Goal: Task Accomplishment & Management: Manage account settings

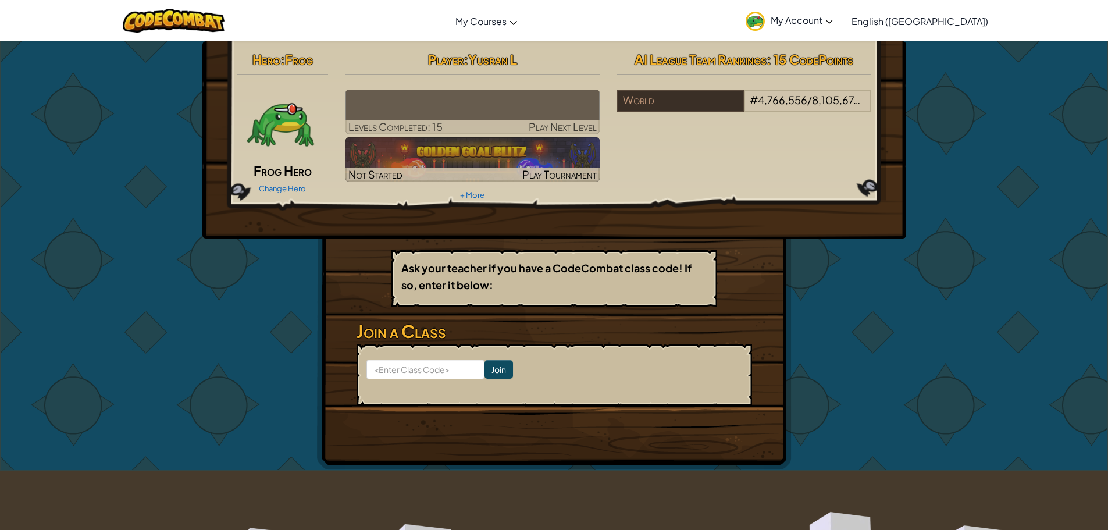
click at [833, 16] on span "My Account" at bounding box center [802, 20] width 62 height 12
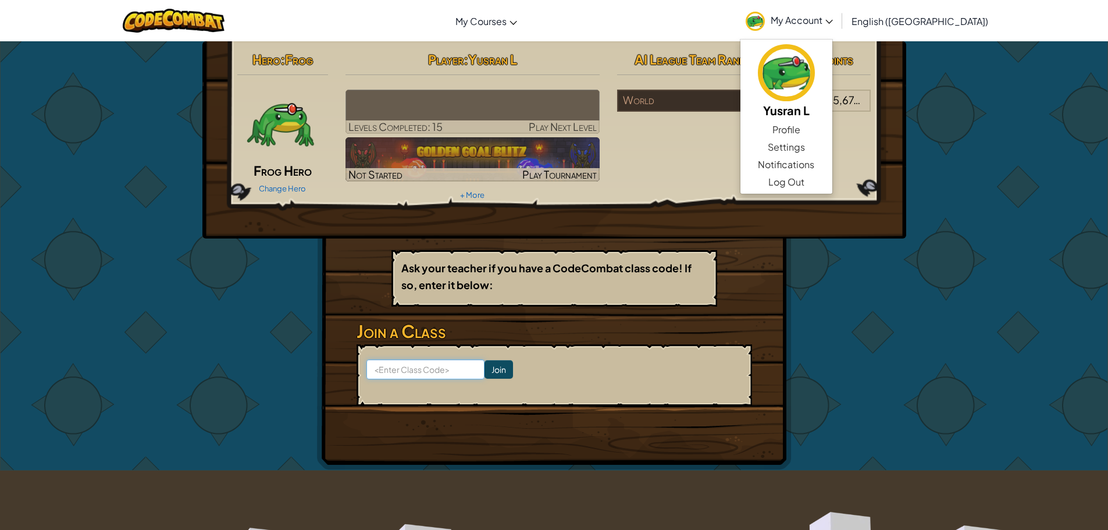
click at [418, 368] on input at bounding box center [426, 370] width 118 height 20
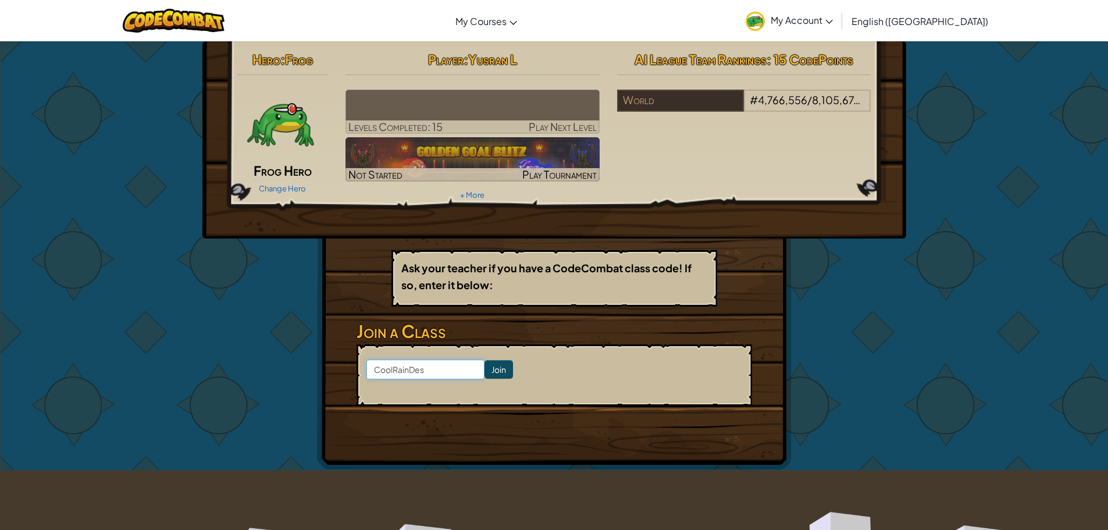
type input "CoolRainDesk"
click input "Join" at bounding box center [499, 369] width 29 height 19
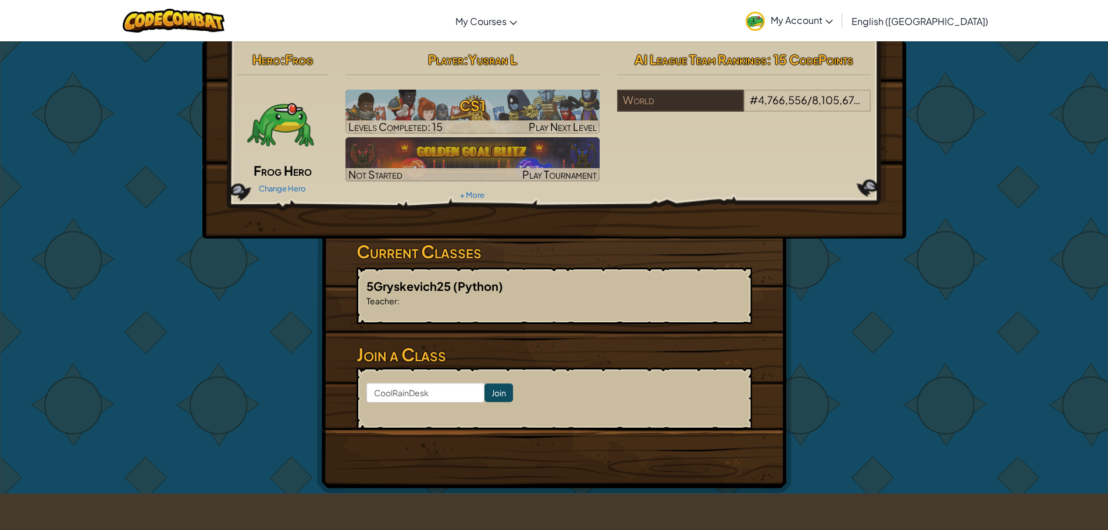
click at [833, 19] on span "My Account" at bounding box center [802, 20] width 62 height 12
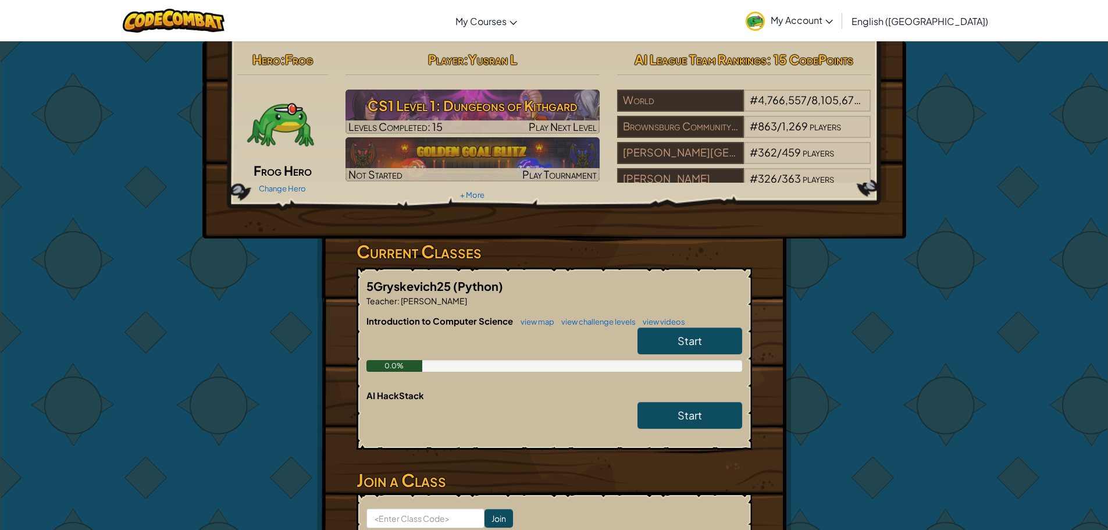
click at [833, 17] on span "My Account" at bounding box center [802, 20] width 62 height 12
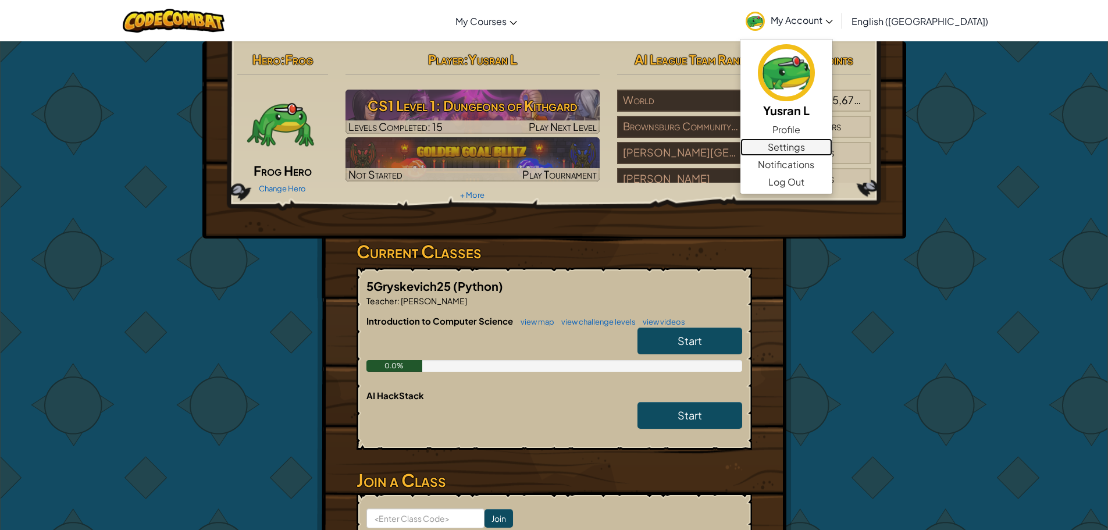
click at [833, 146] on link "Settings" at bounding box center [787, 146] width 92 height 17
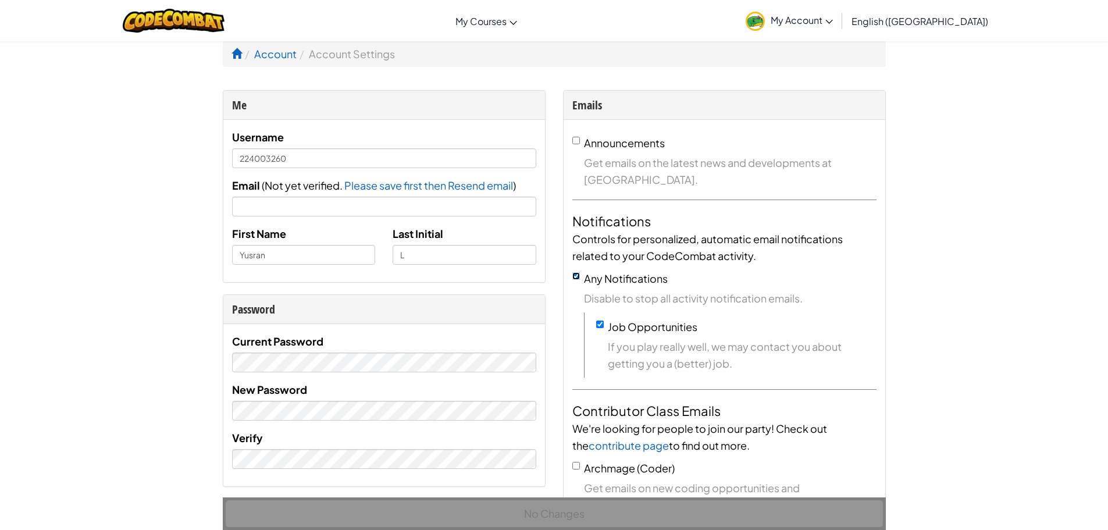
click at [580, 273] on input "Any Notifications" at bounding box center [577, 276] width 8 height 8
checkbox input "false"
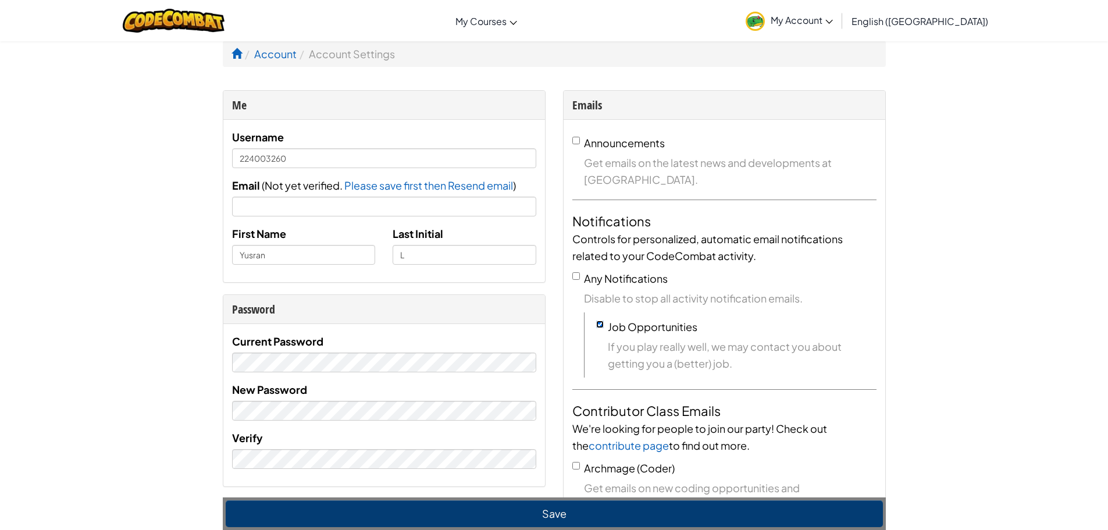
click at [599, 324] on input "Job Opportunities" at bounding box center [600, 325] width 8 height 8
checkbox input "false"
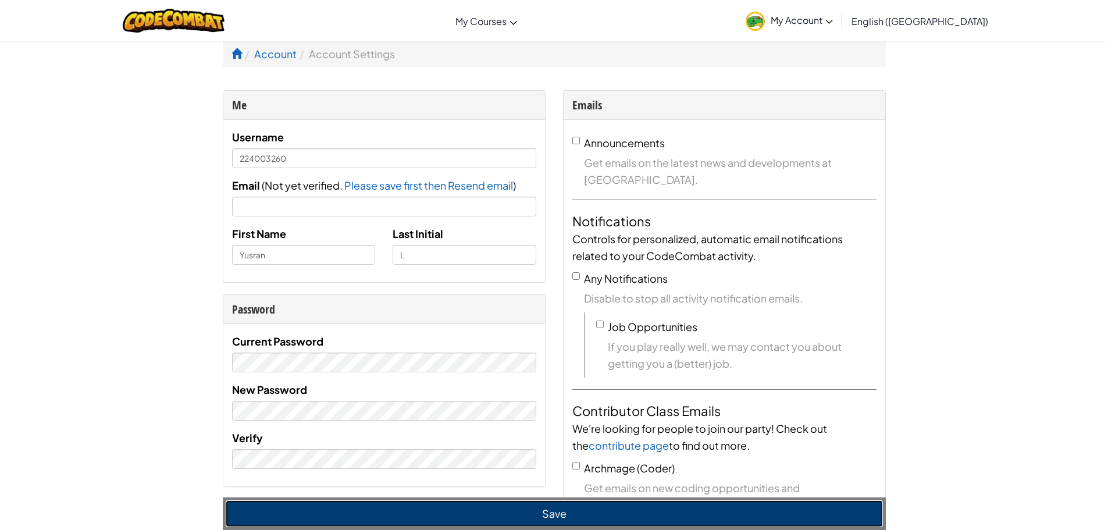
click at [670, 519] on button "Save" at bounding box center [555, 513] width 658 height 27
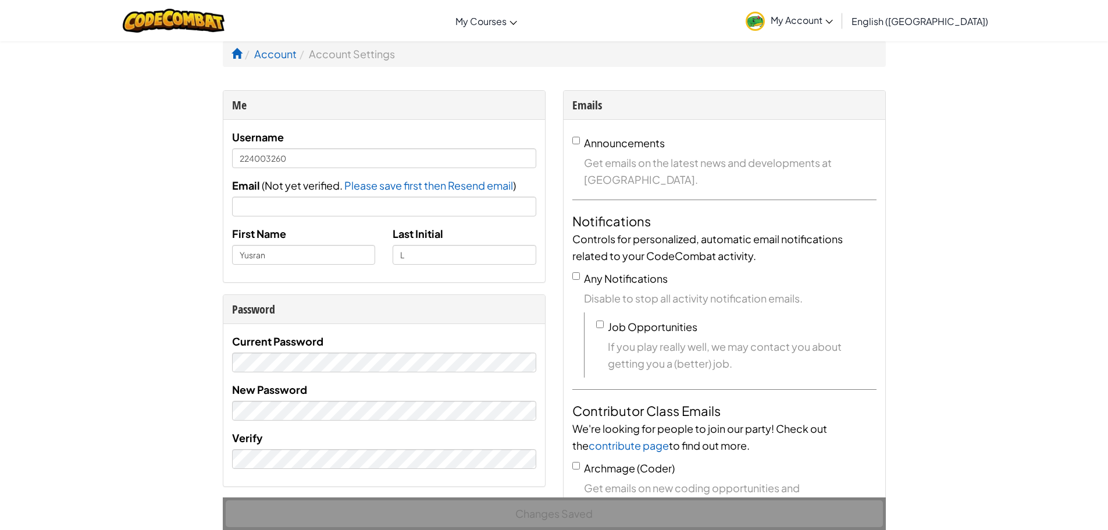
click at [833, 18] on span "My Account" at bounding box center [802, 20] width 62 height 12
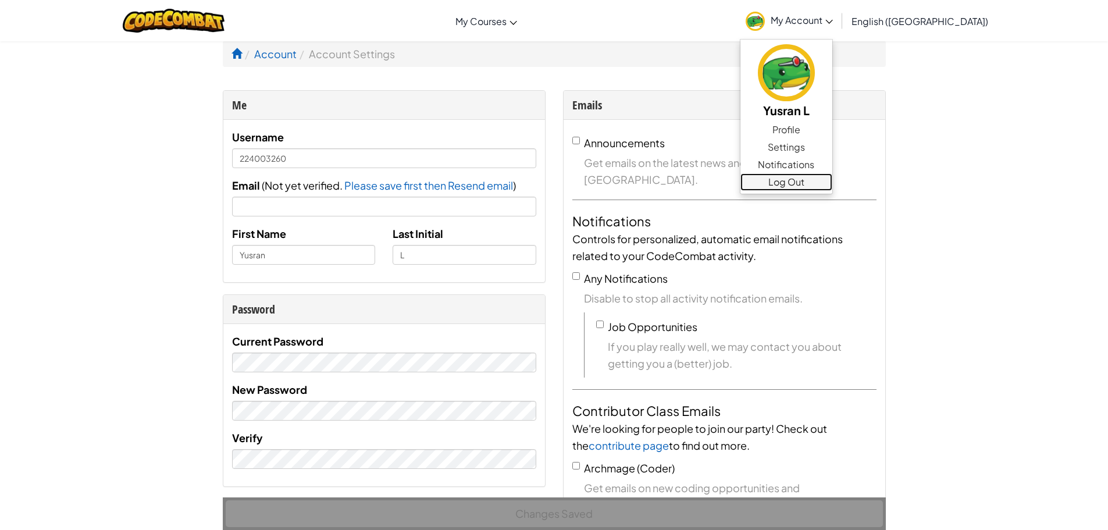
click at [833, 184] on link "Log Out" at bounding box center [787, 181] width 92 height 17
